Goal: Find specific page/section: Find specific page/section

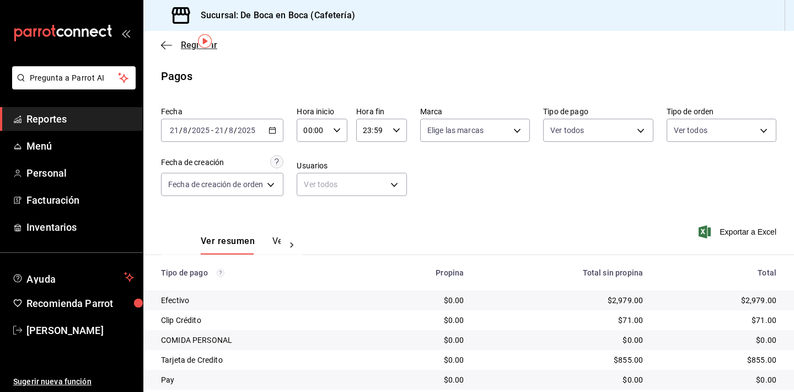
scroll to position [35, 0]
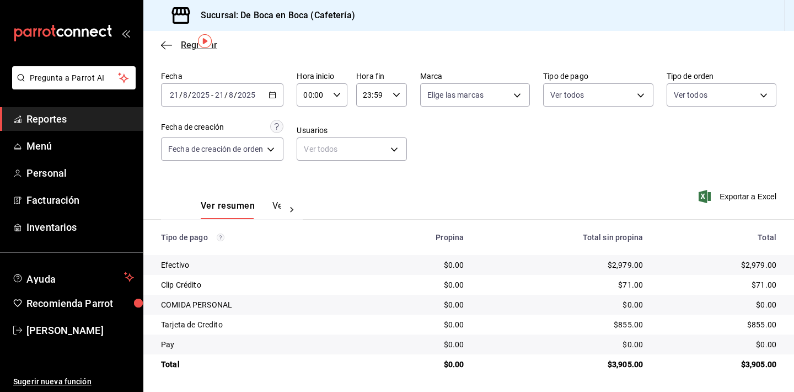
click at [180, 44] on span "Regresar" at bounding box center [189, 45] width 56 height 10
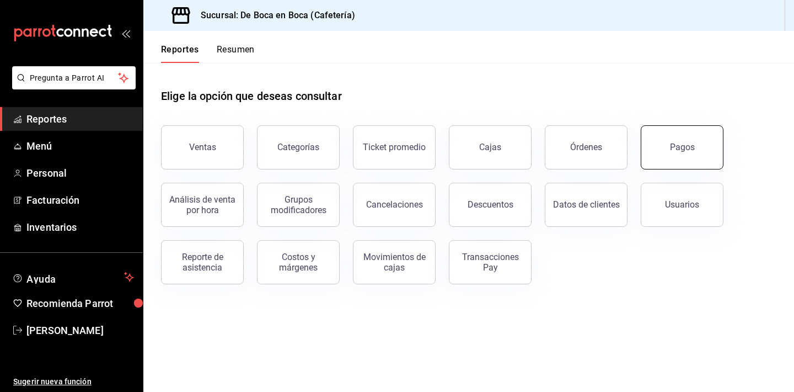
click at [656, 131] on button "Pagos" at bounding box center [682, 147] width 83 height 44
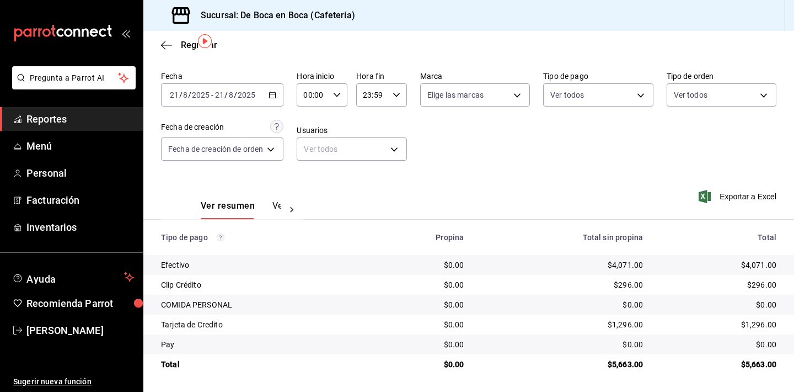
scroll to position [35, 0]
click at [173, 40] on span "Regresar" at bounding box center [189, 45] width 56 height 10
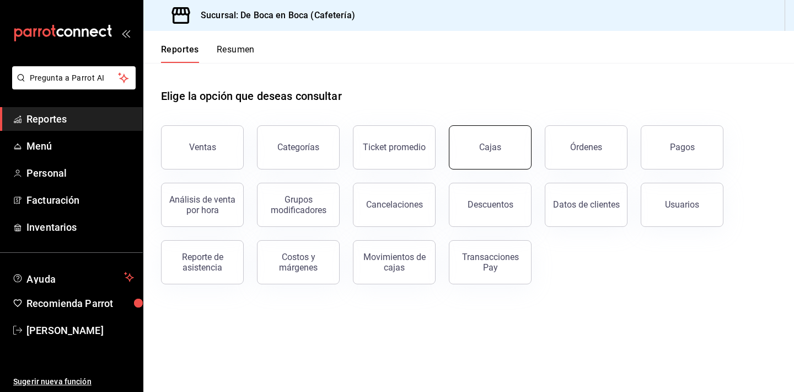
click at [499, 168] on div "Cajas" at bounding box center [484, 140] width 96 height 57
click at [494, 149] on div "Cajas" at bounding box center [490, 147] width 22 height 10
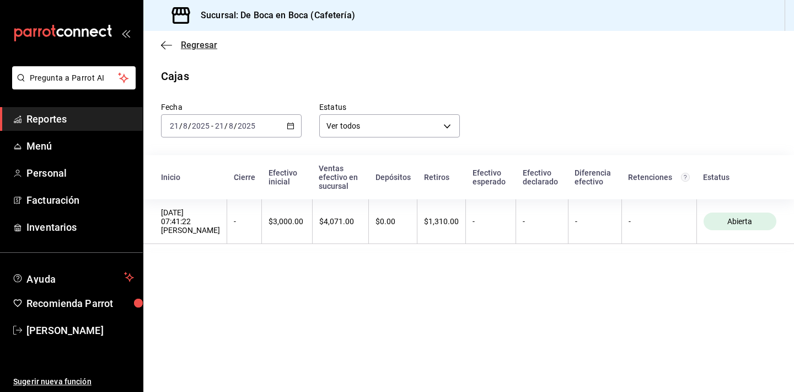
click at [189, 46] on span "Regresar" at bounding box center [199, 45] width 36 height 10
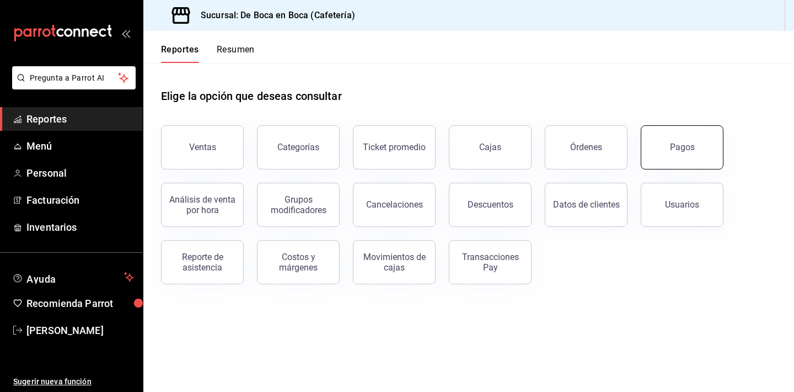
click at [675, 141] on button "Pagos" at bounding box center [682, 147] width 83 height 44
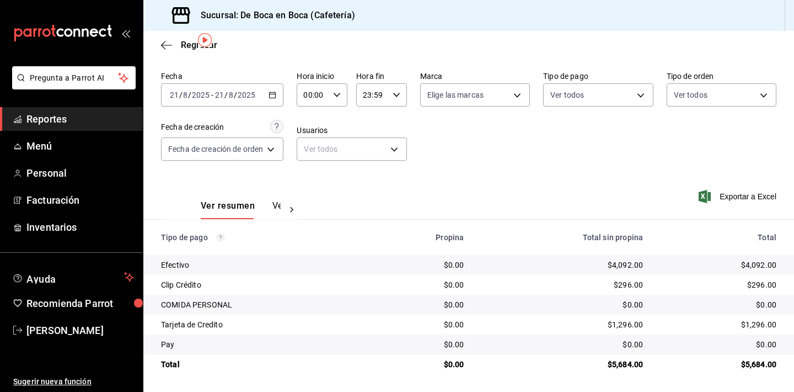
scroll to position [35, 0]
click at [185, 49] on span "Regresar" at bounding box center [199, 45] width 36 height 10
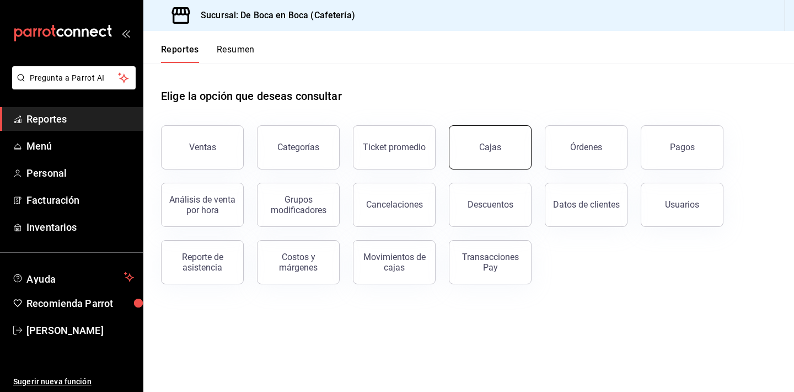
click at [502, 145] on button "Cajas" at bounding box center [490, 147] width 83 height 44
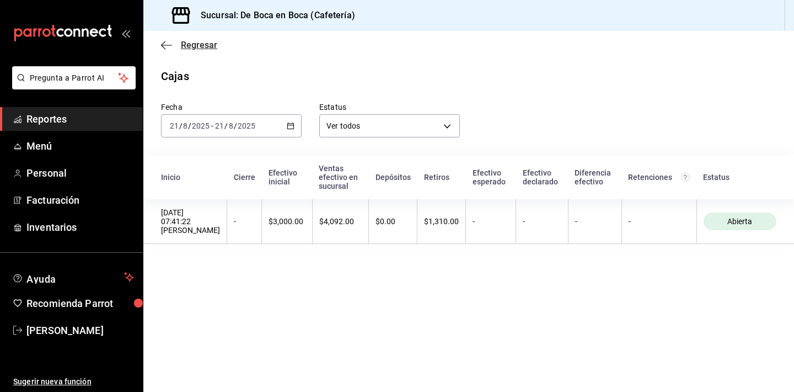
click at [189, 47] on span "Regresar" at bounding box center [199, 45] width 36 height 10
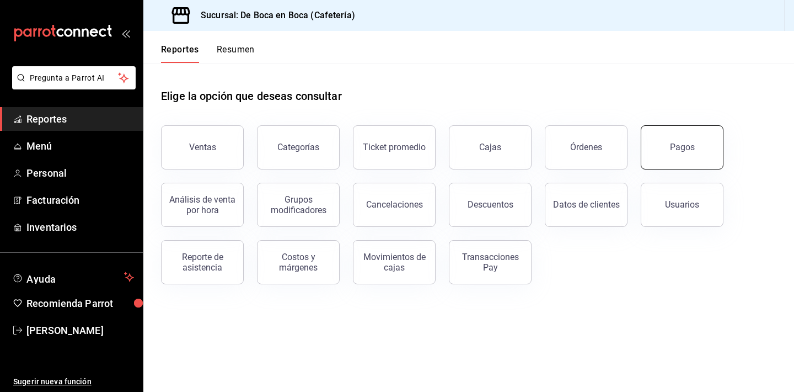
click at [684, 142] on button "Pagos" at bounding box center [682, 147] width 83 height 44
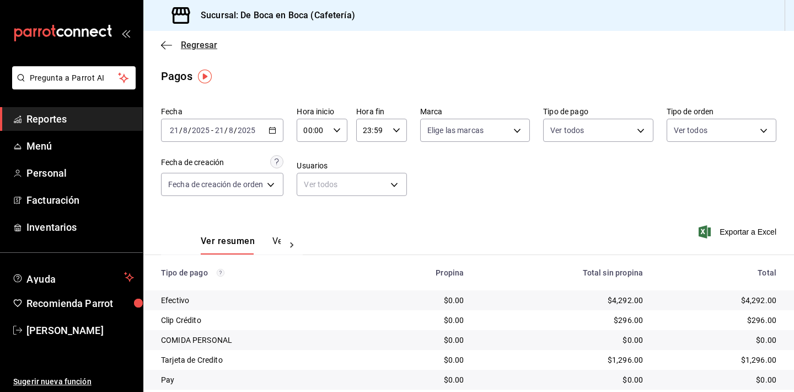
click at [202, 50] on span "Regresar" at bounding box center [199, 45] width 36 height 10
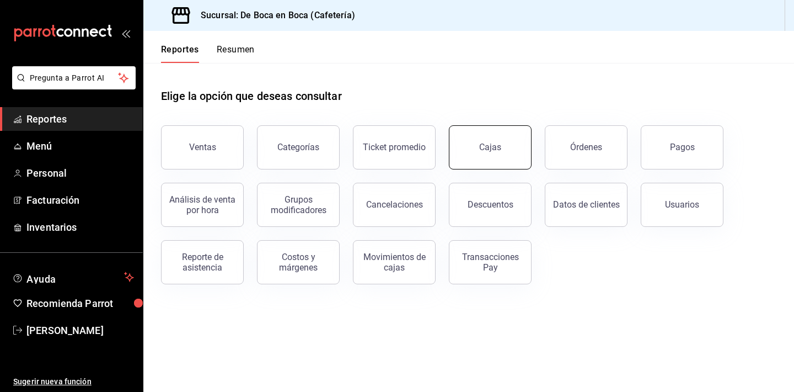
click at [476, 148] on button "Cajas" at bounding box center [490, 147] width 83 height 44
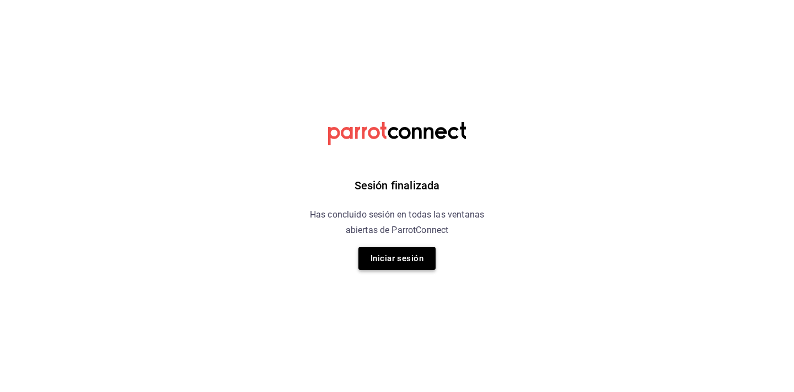
click at [422, 261] on button "Iniciar sesión" at bounding box center [397, 258] width 77 height 23
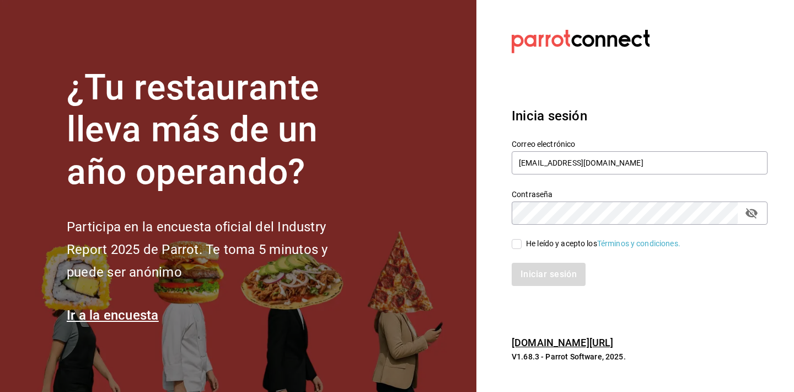
type input "[EMAIL_ADDRESS][DOMAIN_NAME]"
click at [756, 215] on icon "passwordField" at bounding box center [752, 213] width 12 height 10
click at [537, 247] on div "He leído y acepto los Términos y condiciones." at bounding box center [603, 244] width 154 height 12
click at [522, 247] on input "He leído y acepto los Términos y condiciones." at bounding box center [517, 244] width 10 height 10
checkbox input "true"
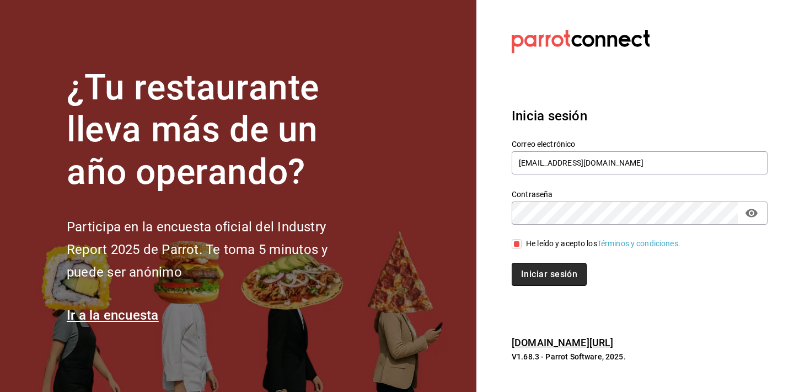
click at [544, 279] on button "Iniciar sesión" at bounding box center [549, 274] width 75 height 23
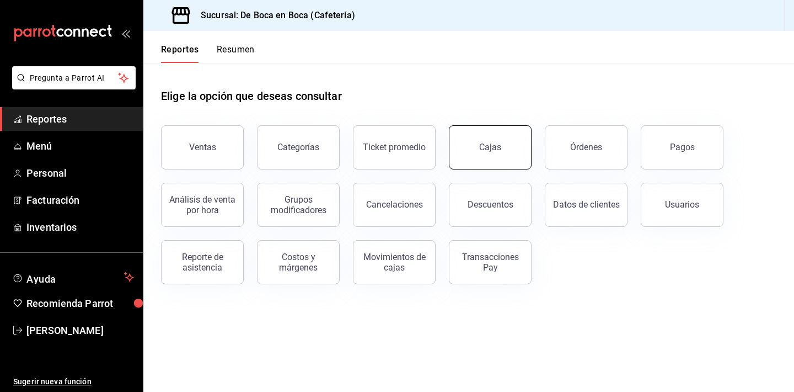
click at [505, 130] on button "Cajas" at bounding box center [490, 147] width 83 height 44
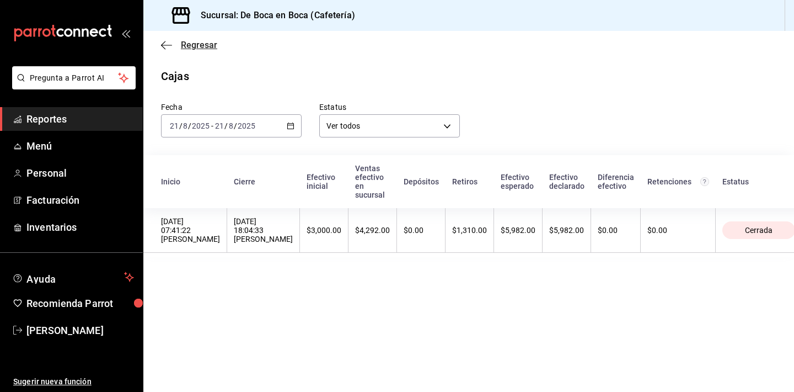
click at [196, 45] on span "Regresar" at bounding box center [199, 45] width 36 height 10
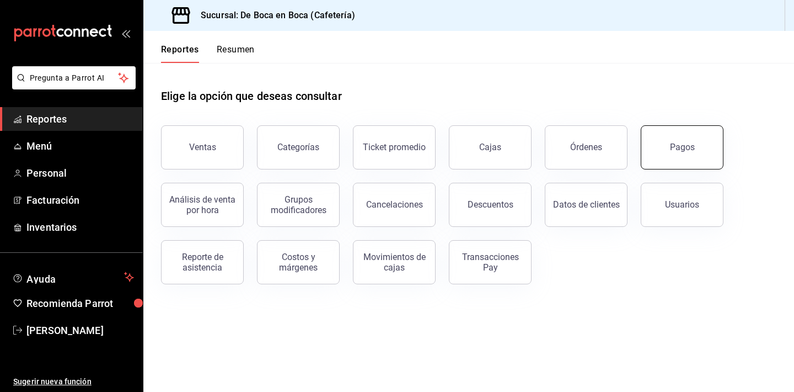
click at [656, 147] on button "Pagos" at bounding box center [682, 147] width 83 height 44
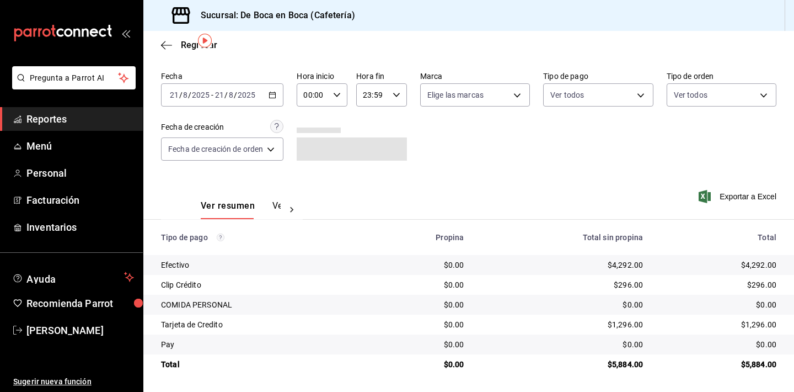
scroll to position [35, 0]
click at [183, 41] on span "Regresar" at bounding box center [199, 45] width 36 height 10
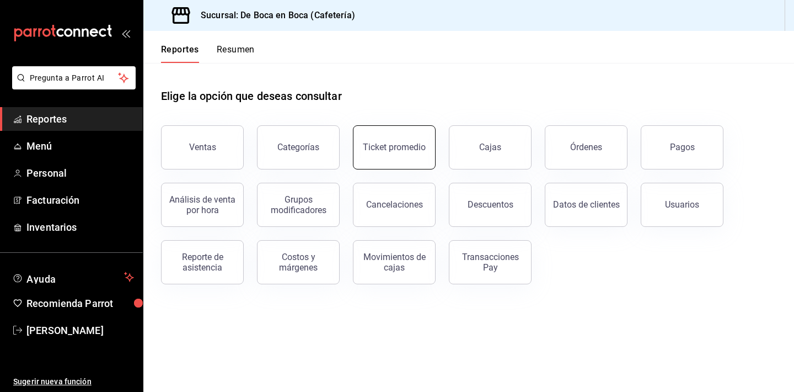
click at [411, 147] on div "Ticket promedio" at bounding box center [394, 147] width 63 height 10
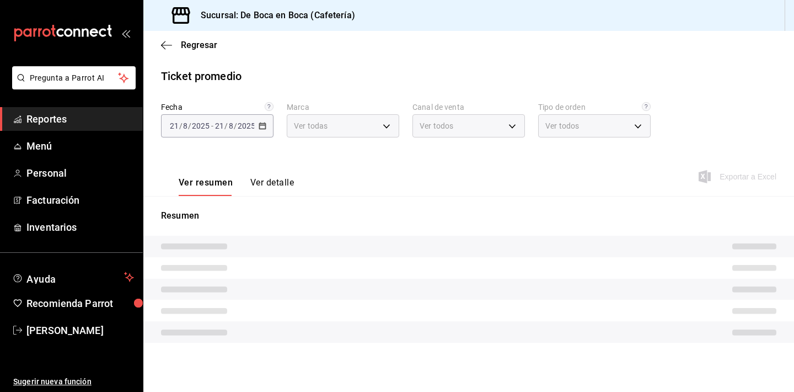
type input "4eab8db2-e1dc-4fb3-9b1f-7fa82010a4f3"
type input "PARROT,UBER_EATS,RAPPI,DIDI_FOOD,ONLINE"
type input "61aa6ed0-89e8-4ade-ab8f-9d5a6c3a5d55,64c7675a-ad12-4e92-a92e-381dad39d6f0,EXTER…"
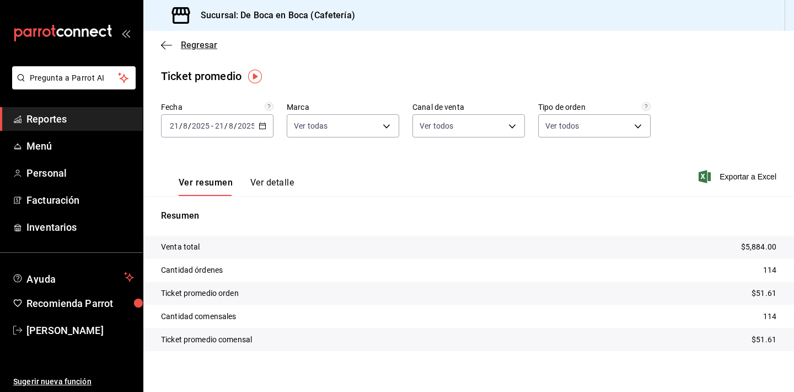
click at [197, 46] on span "Regresar" at bounding box center [199, 45] width 36 height 10
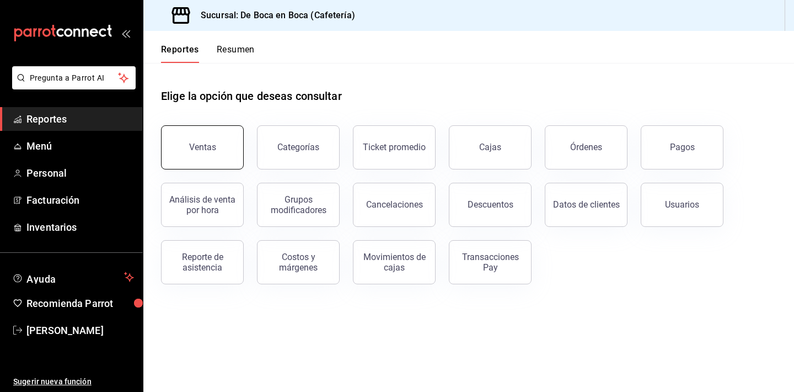
click at [214, 162] on button "Ventas" at bounding box center [202, 147] width 83 height 44
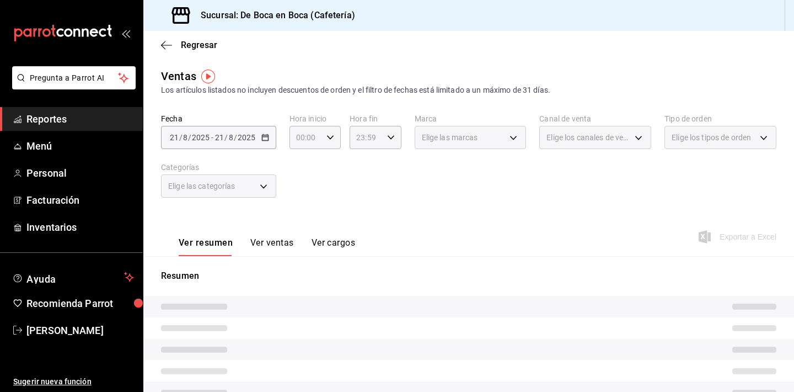
click at [261, 244] on button "Ver ventas" at bounding box center [272, 246] width 44 height 19
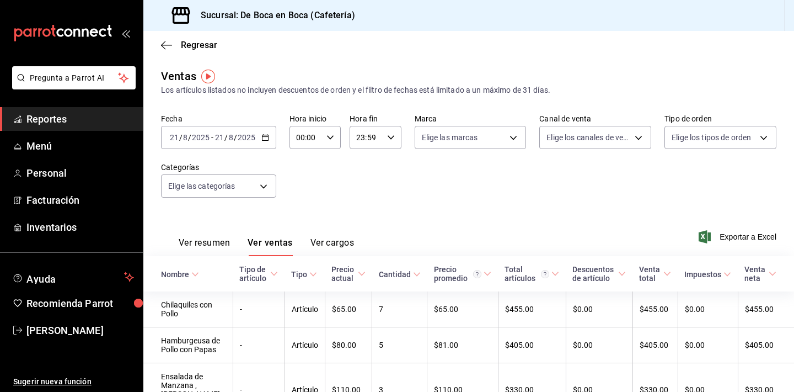
click at [409, 273] on div "Cantidad" at bounding box center [395, 274] width 32 height 9
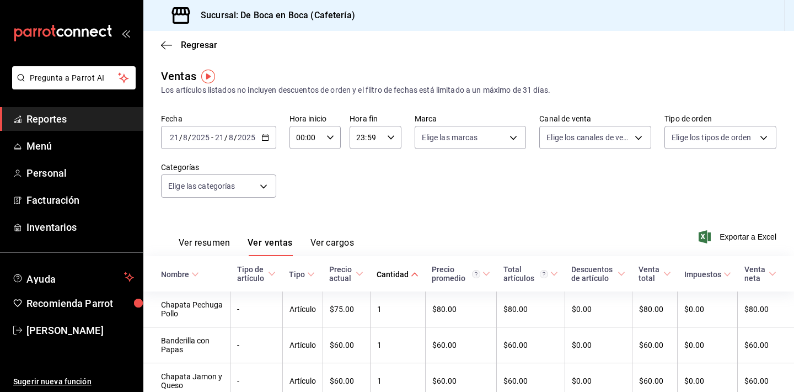
click at [397, 272] on div "Cantidad" at bounding box center [393, 274] width 32 height 9
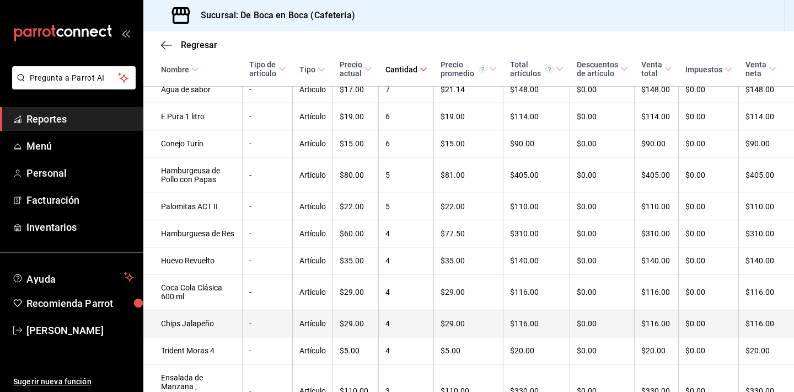
scroll to position [290, 0]
